Goal: Communication & Community: Answer question/provide support

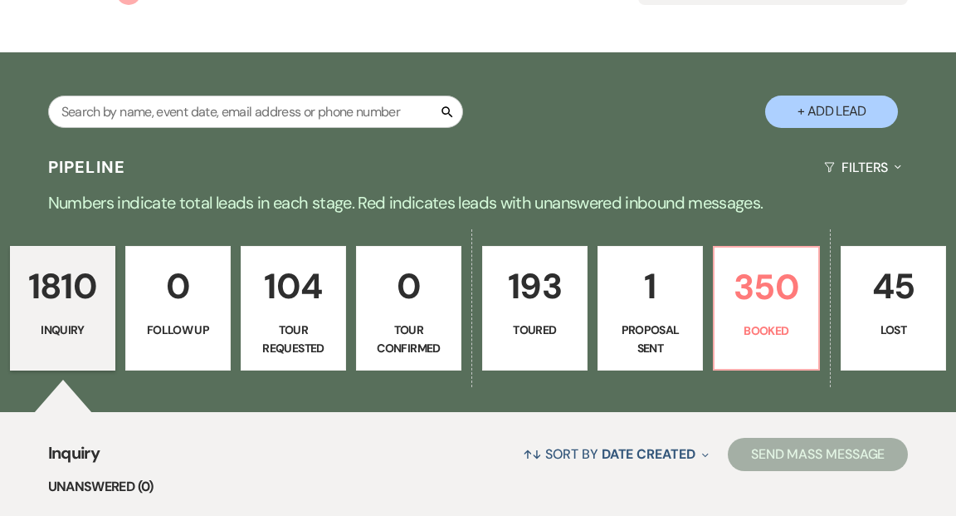
scroll to position [289, 0]
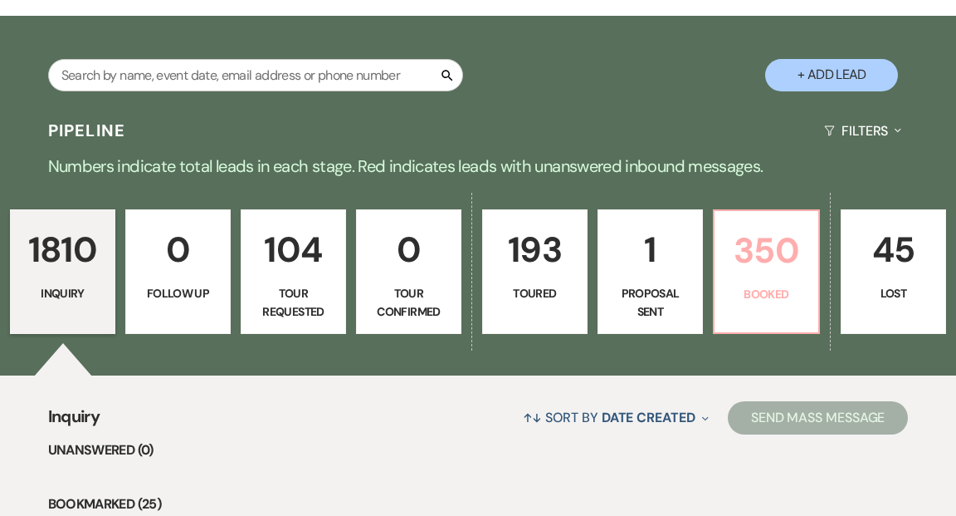
click at [764, 225] on p "350" at bounding box center [767, 250] width 84 height 56
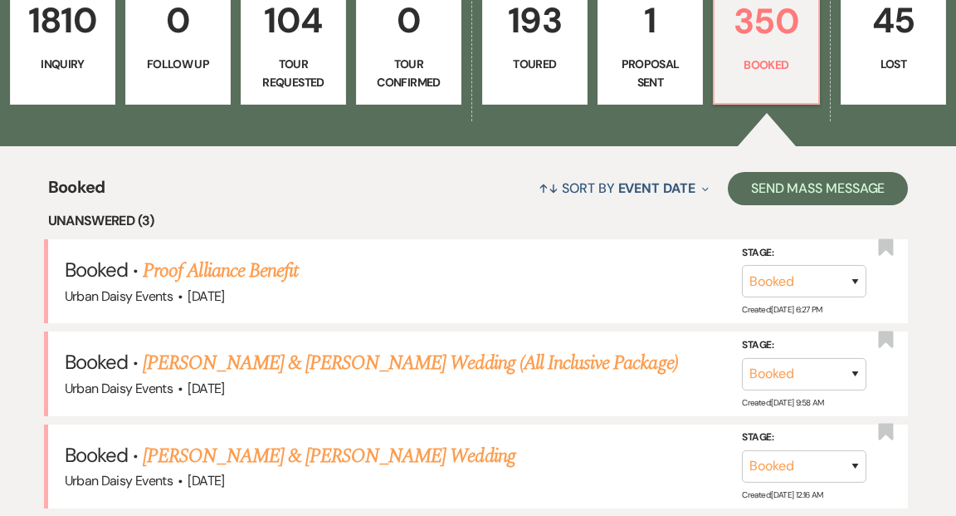
scroll to position [548, 0]
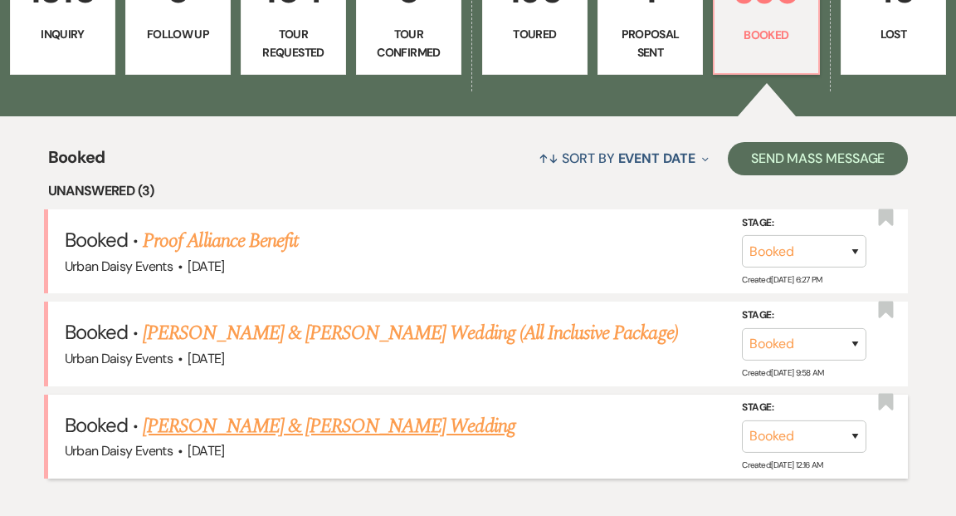
click at [302, 411] on link "[PERSON_NAME] & [PERSON_NAME] Wedding" at bounding box center [329, 426] width 372 height 30
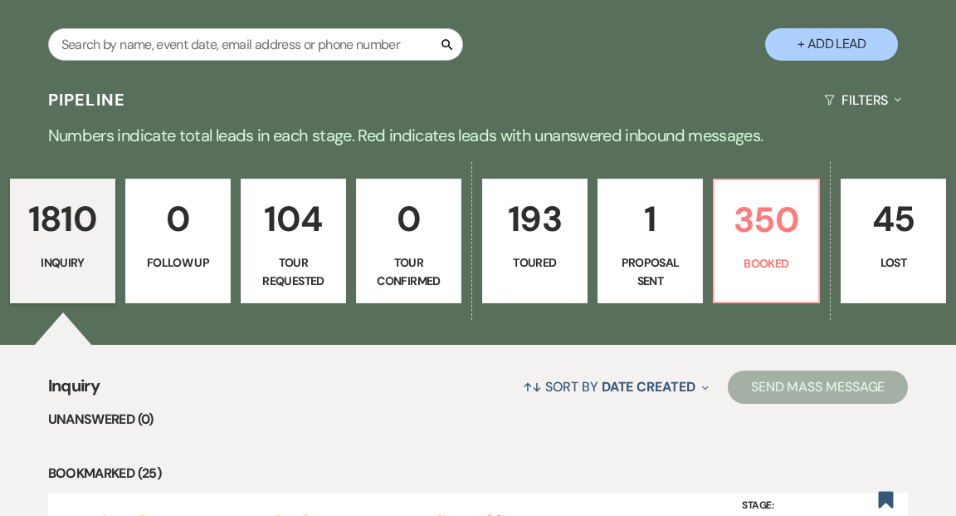
scroll to position [392, 0]
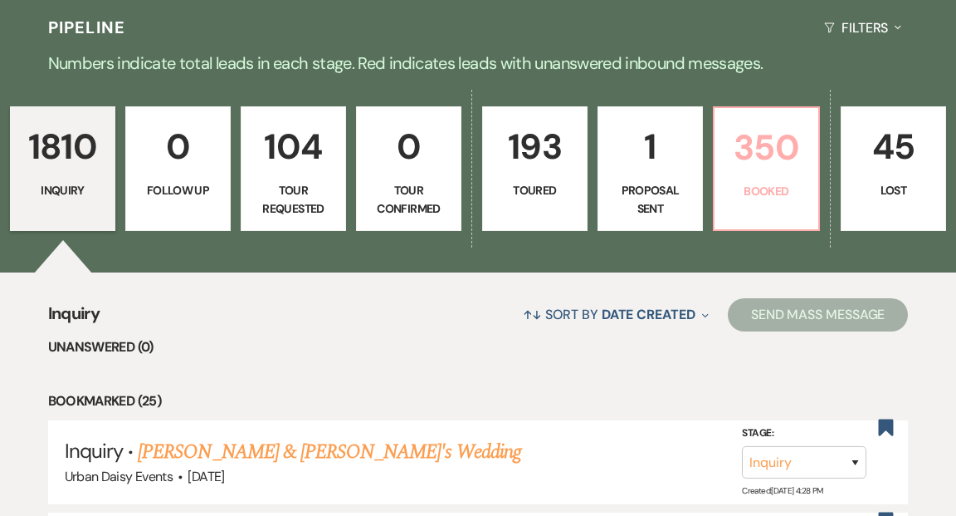
click at [757, 128] on p "350" at bounding box center [767, 148] width 84 height 56
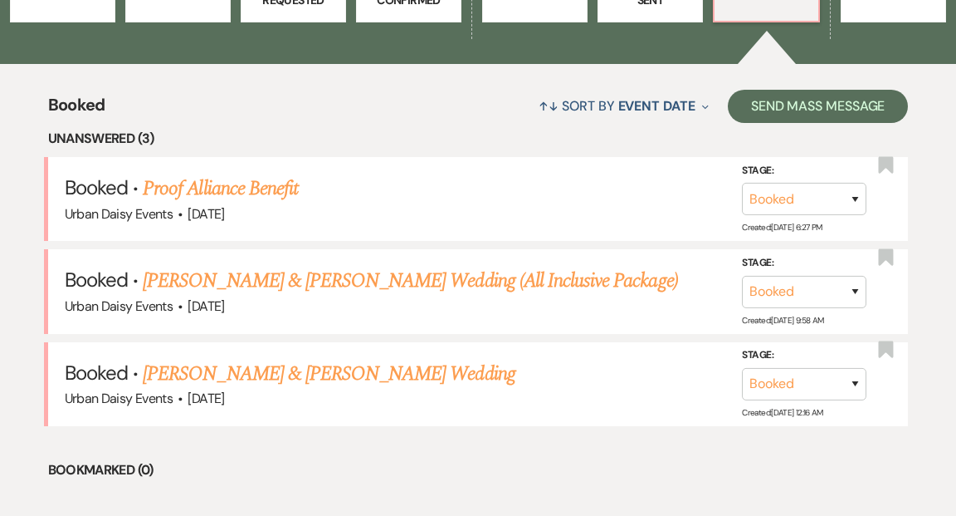
scroll to position [756, 0]
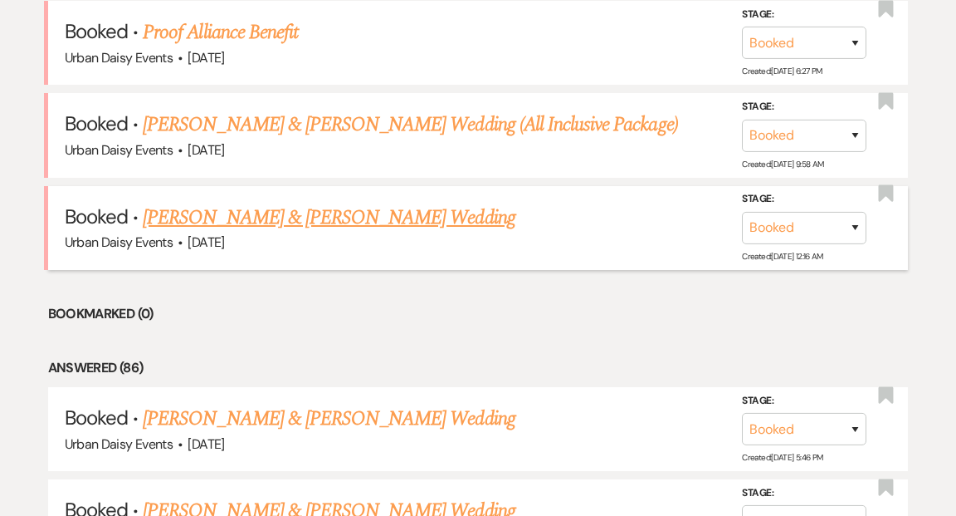
click at [352, 203] on link "[PERSON_NAME] & [PERSON_NAME] Wedding" at bounding box center [329, 218] width 372 height 30
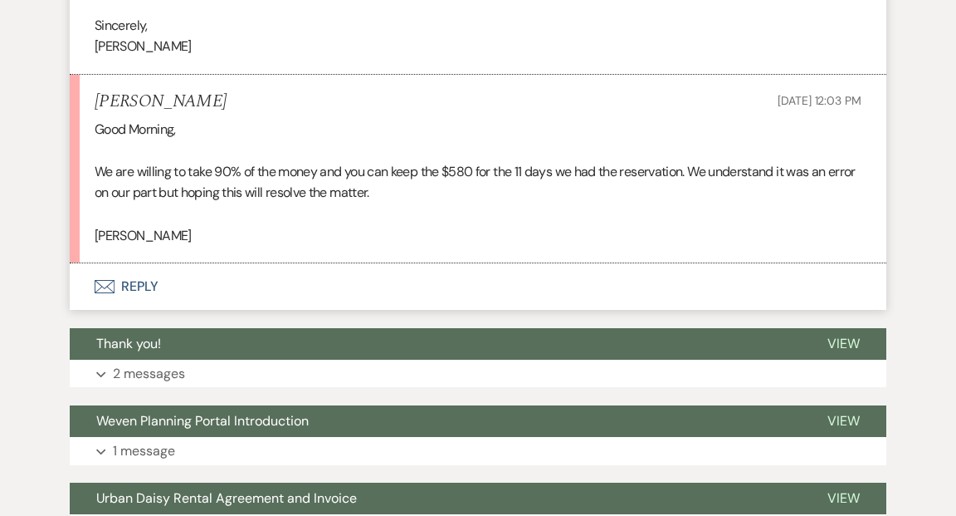
scroll to position [6398, 0]
